Goal: Information Seeking & Learning: Learn about a topic

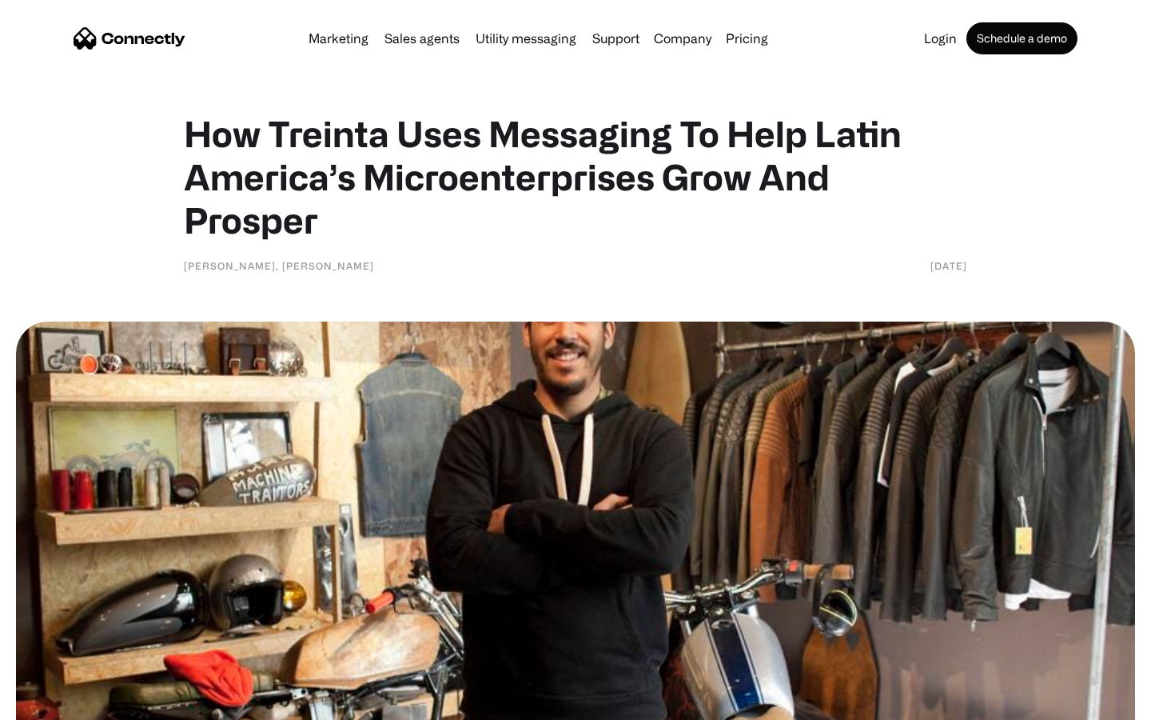
scroll to position [2944, 0]
